Goal: Information Seeking & Learning: Learn about a topic

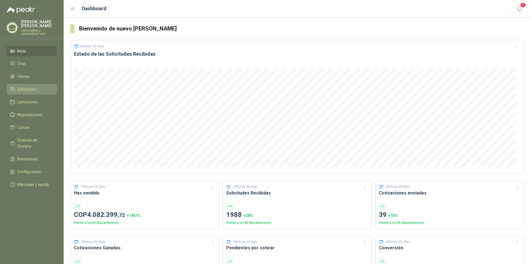
click at [25, 86] on span "Solicitudes" at bounding box center [26, 89] width 19 height 6
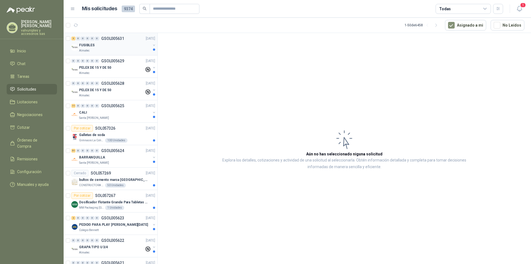
click at [84, 44] on p "FUSIBLES" at bounding box center [86, 45] width 15 height 5
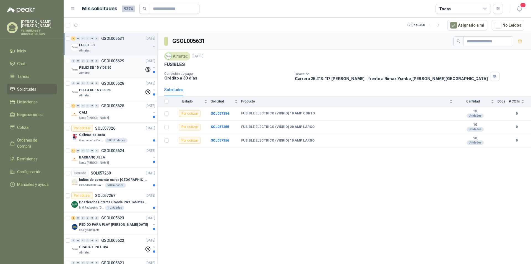
click at [87, 69] on p "PELEX DE 15 Y DE 50" at bounding box center [95, 67] width 32 height 5
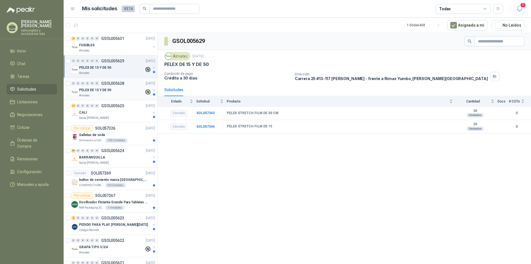
click at [87, 90] on p "PELEX DE 15 Y DE 50" at bounding box center [95, 89] width 32 height 5
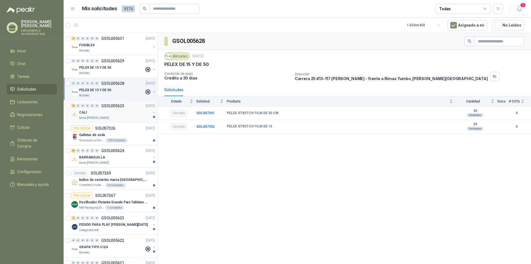
click at [86, 115] on div "CALI" at bounding box center [115, 112] width 72 height 7
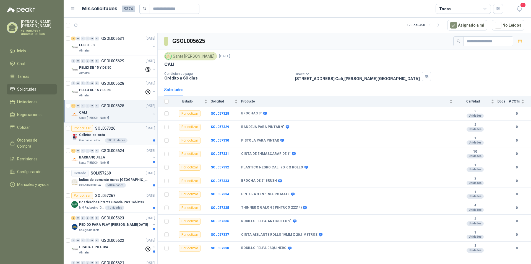
click at [99, 135] on p "Galletas de soda" at bounding box center [92, 134] width 26 height 5
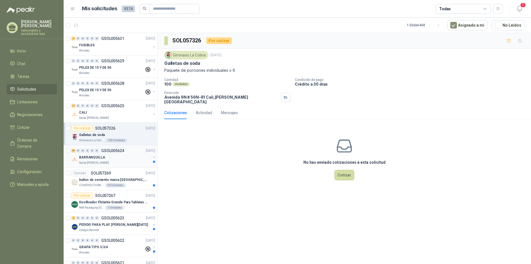
click at [94, 157] on p "BARRANQUILLA" at bounding box center [92, 157] width 26 height 5
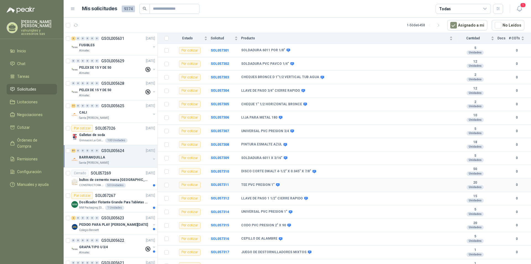
scroll to position [527, 0]
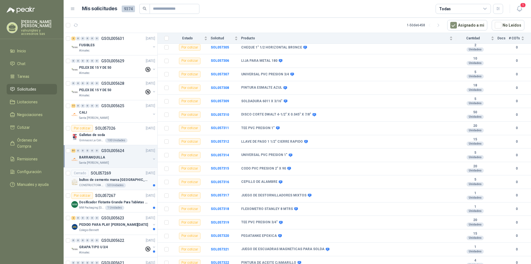
click at [90, 180] on p "bultos de cemento marca [GEOGRAPHIC_DATA][PERSON_NAME]- Entrega en [GEOGRAPHIC_…" at bounding box center [113, 179] width 69 height 5
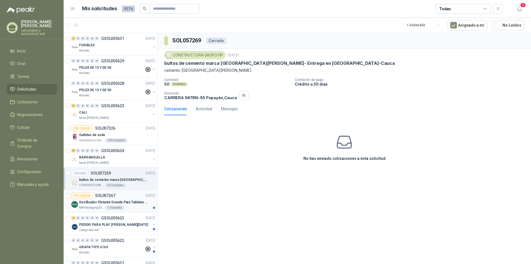
click at [102, 200] on p "Dosificador Flotante Grande Para Tabletas De Cloro Humboldt" at bounding box center [113, 202] width 69 height 5
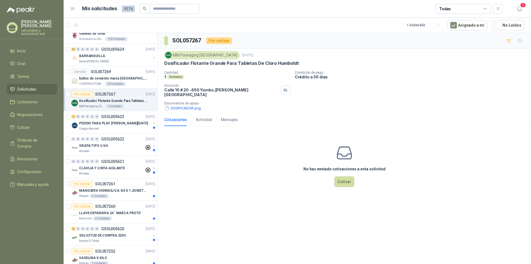
scroll to position [104, 0]
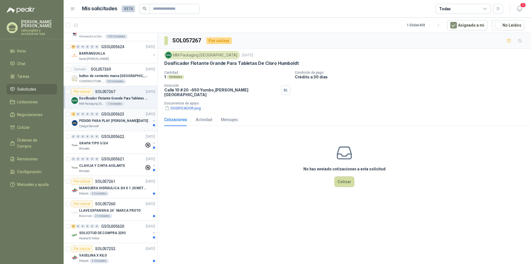
click at [92, 120] on p "PEDIDO PARA PLAY [PERSON_NAME][DATE]" at bounding box center [113, 120] width 69 height 5
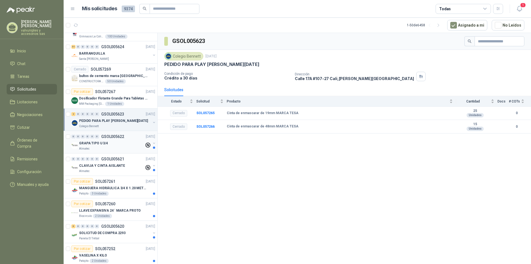
click at [93, 143] on p "GRAPA TIPO U 3/4" at bounding box center [93, 143] width 29 height 5
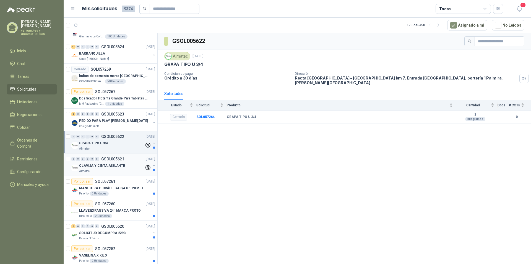
click at [92, 165] on p "CLAVIJA Y CINTA AISLANTE" at bounding box center [102, 165] width 46 height 5
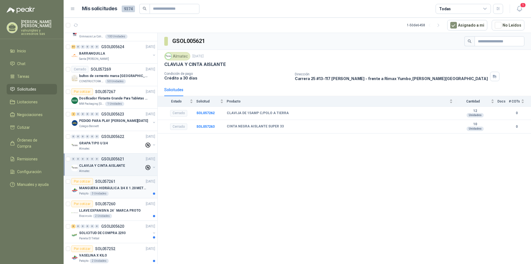
click at [93, 189] on p "MANGUERA HIDRÁULICA 3/4 X 1.20 METROS DE LONGITUD HR-HR-ACOPLADA" at bounding box center [113, 187] width 69 height 5
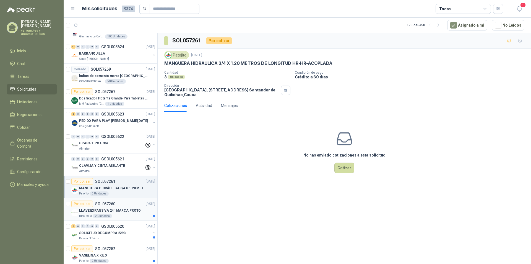
click at [92, 211] on p "LLAVE EXPANSIVA 24¨ MARCA PROTO" at bounding box center [110, 210] width 62 height 5
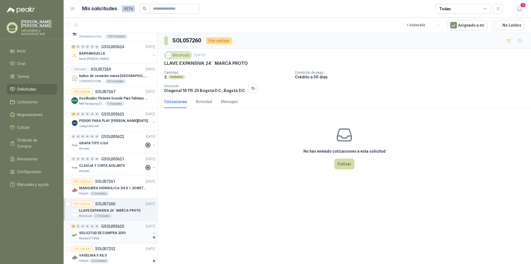
click at [103, 233] on p "SOLICITUD DE COMPRA 2293" at bounding box center [102, 232] width 46 height 5
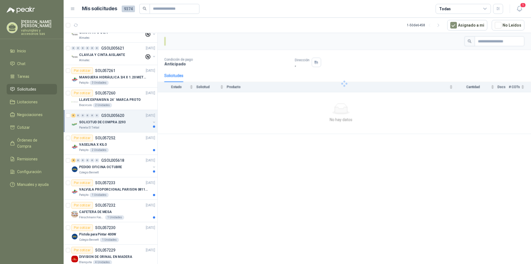
scroll to position [242, 0]
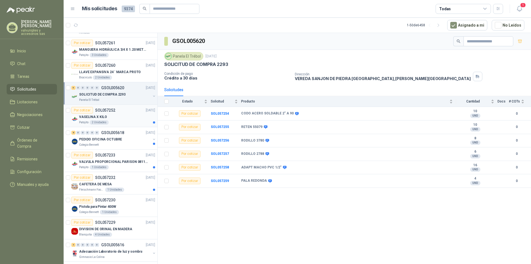
click at [94, 117] on p "VASELINA X KILO" at bounding box center [93, 116] width 28 height 5
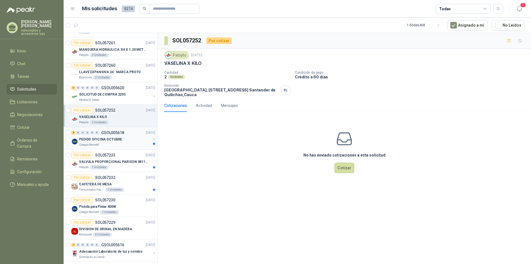
click at [95, 138] on p "PEDIDO OFICINA OCTUBRE" at bounding box center [100, 139] width 43 height 5
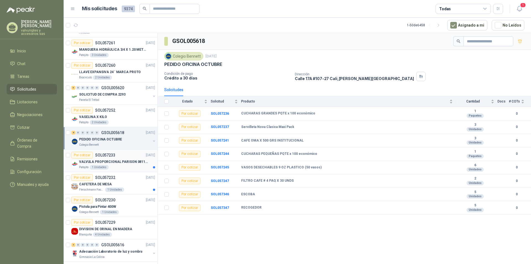
click at [89, 163] on p "VALVULA PROPORCIONAL PARISON 0811404612 / 4WRPEH6C4 REXROTH" at bounding box center [113, 161] width 69 height 5
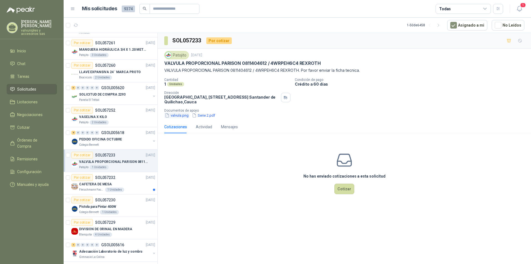
click at [179, 113] on button "valvula.png" at bounding box center [176, 115] width 25 height 6
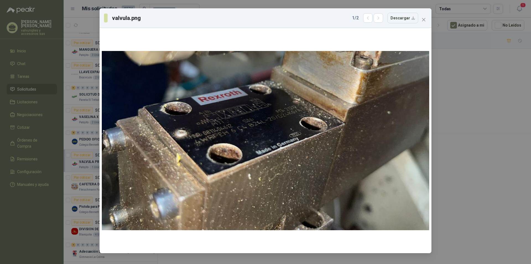
click at [422, 19] on icon "close" at bounding box center [424, 19] width 4 height 4
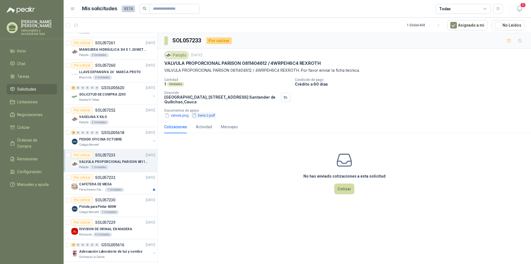
click at [201, 114] on button "Serie 2.pdf" at bounding box center [204, 115] width 24 height 6
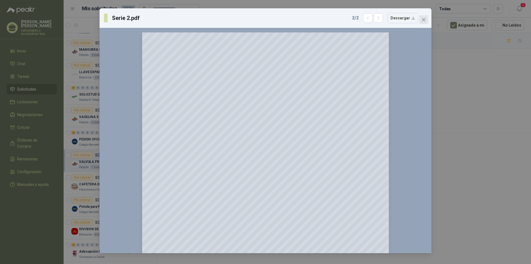
click at [423, 20] on icon "close" at bounding box center [424, 19] width 4 height 4
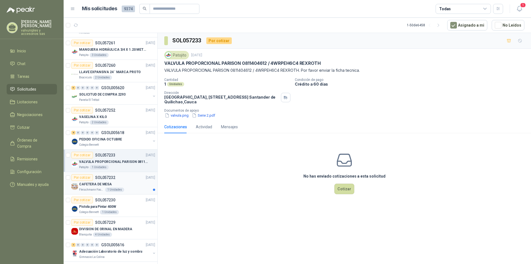
click at [96, 185] on p "CAFETERA DE MESA" at bounding box center [95, 184] width 33 height 5
click at [521, 7] on span "1" at bounding box center [523, 4] width 6 height 5
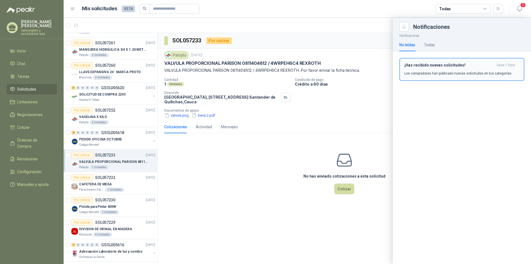
click at [436, 63] on h3 "¡Has recibido nuevas solicitudes!" at bounding box center [450, 65] width 90 height 5
